Goal: Find specific page/section

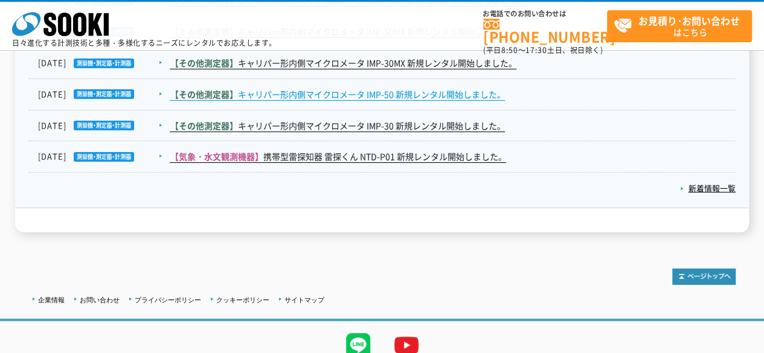
scroll to position [2149, 0]
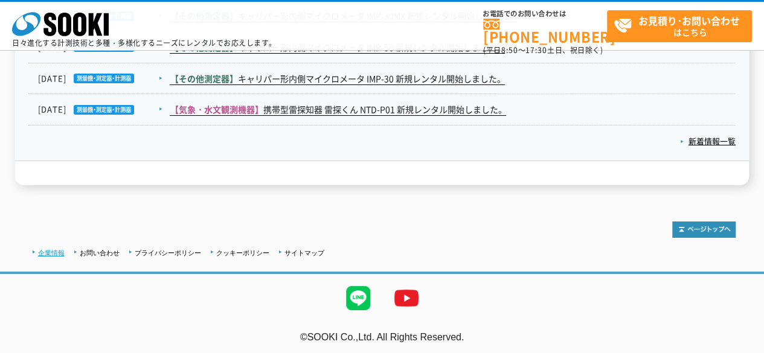
click at [58, 249] on link "企業情報" at bounding box center [51, 252] width 27 height 7
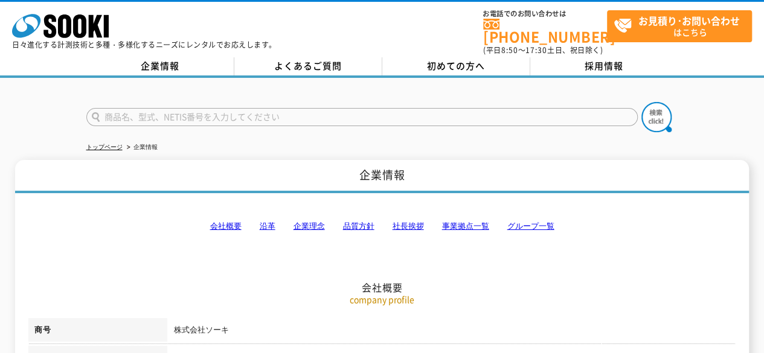
click at [466, 222] on link "事業拠点一覧" at bounding box center [464, 226] width 47 height 9
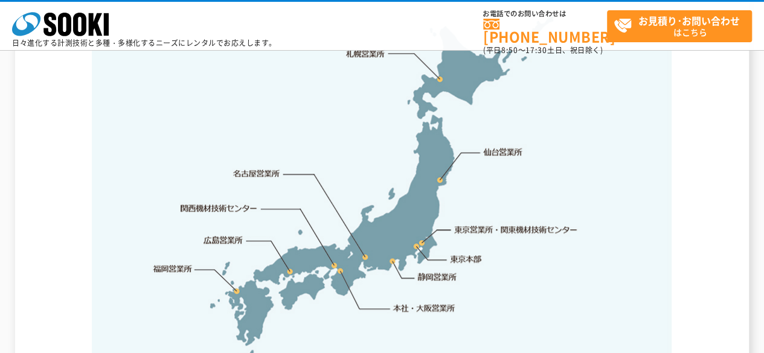
scroll to position [2605, 0]
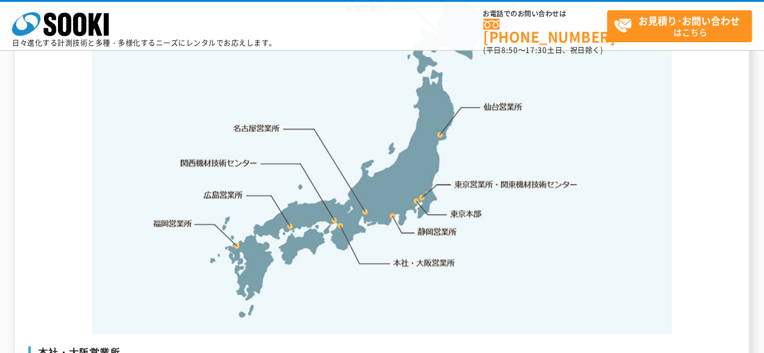
click at [519, 178] on link "東京営業所・関東機材技術センター" at bounding box center [517, 184] width 124 height 12
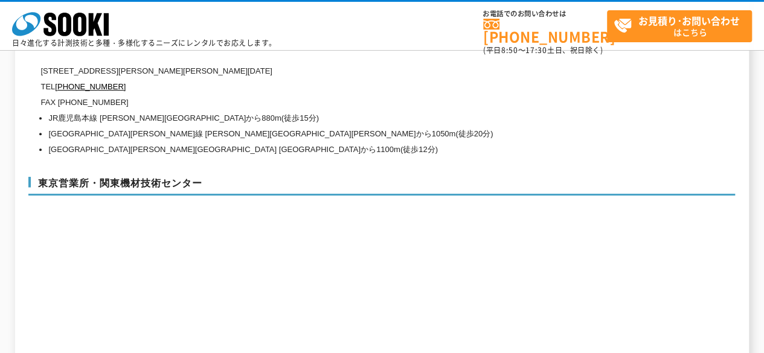
scroll to position [4857, 0]
